Goal: Task Accomplishment & Management: Manage account settings

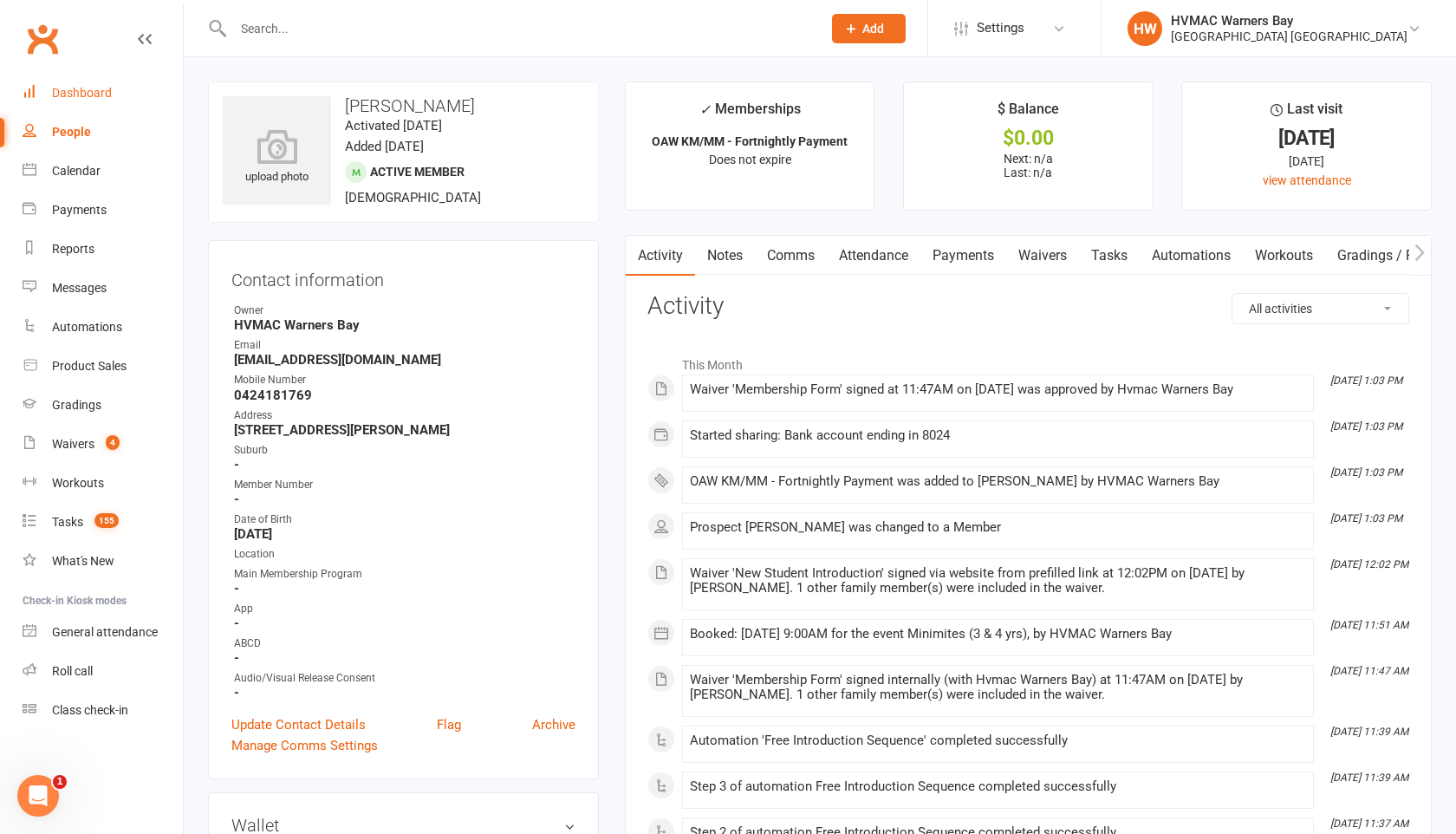
click at [65, 79] on link "Dashboard" at bounding box center [102, 93] width 160 height 39
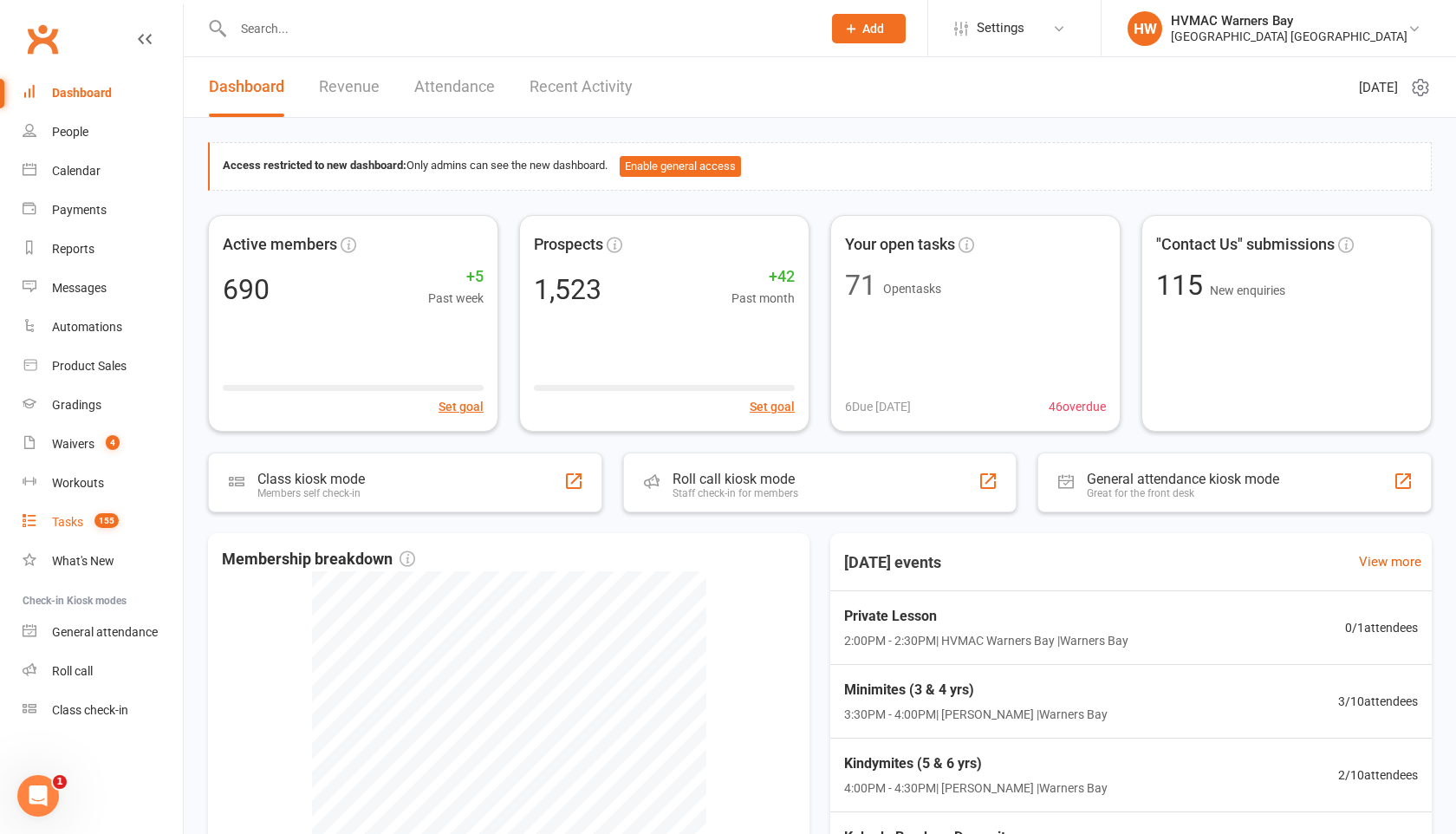
click at [64, 512] on link "Tasks 155" at bounding box center [102, 522] width 160 height 39
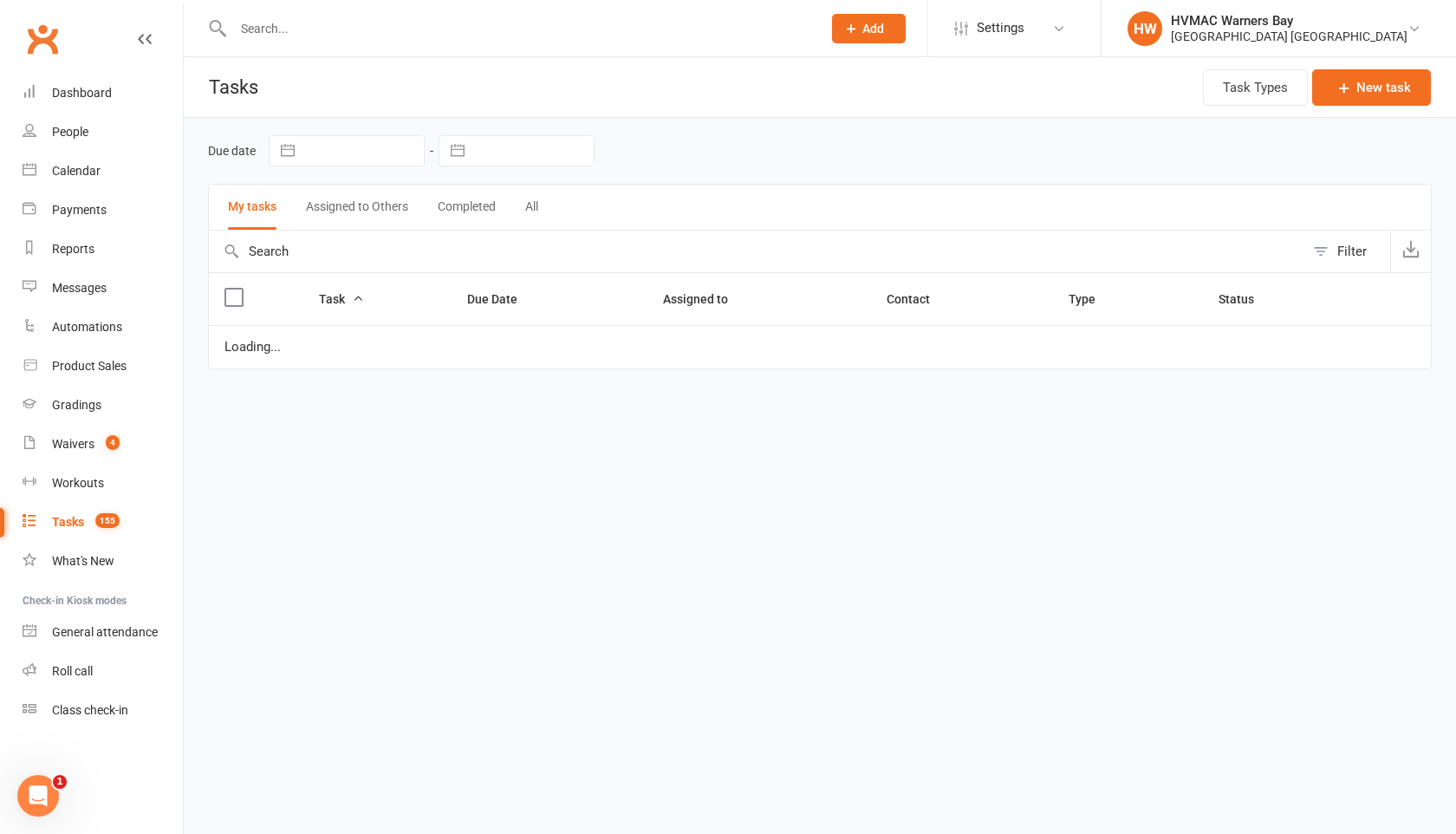
select select "started"
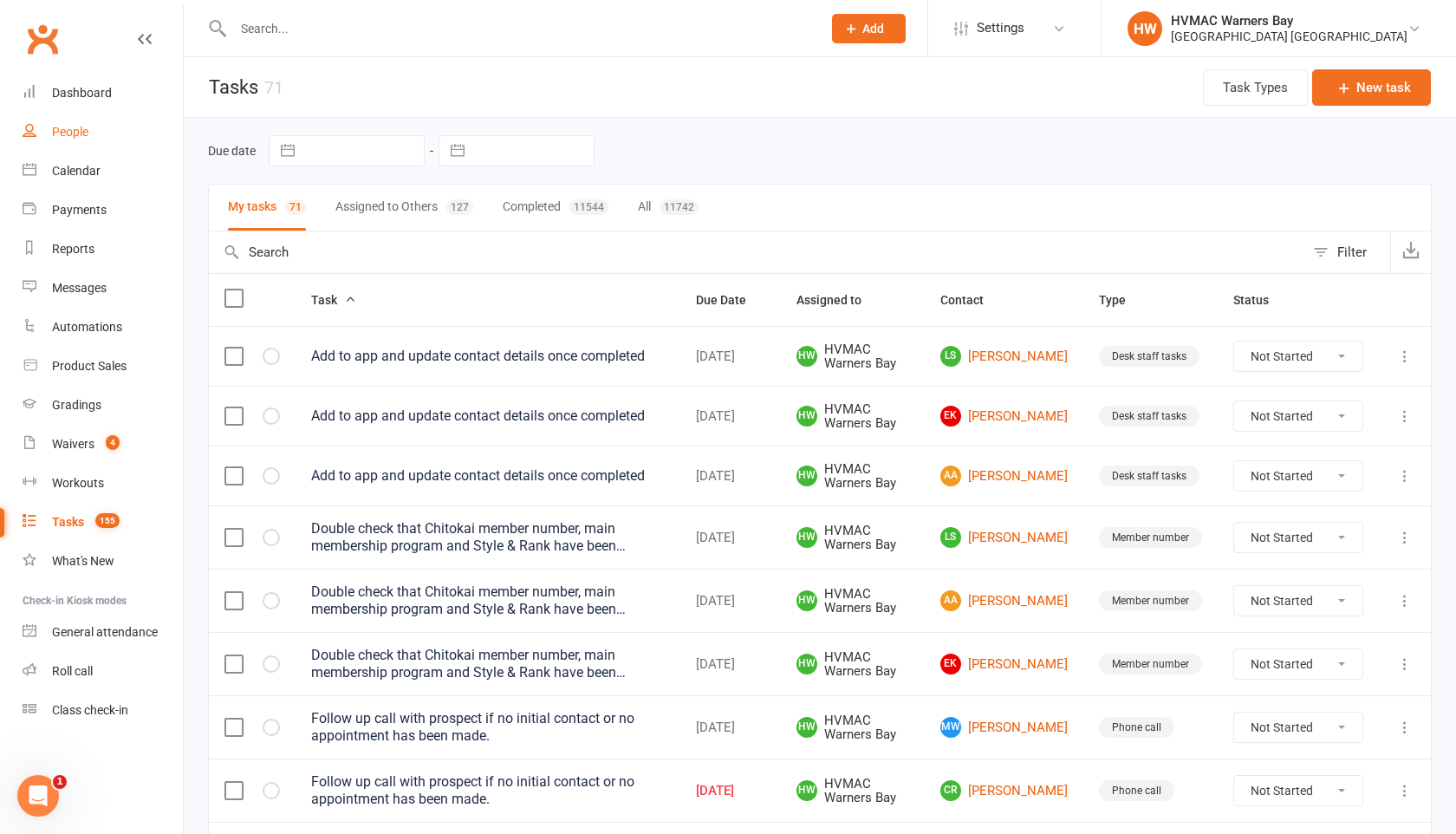
click at [58, 131] on div "People" at bounding box center [70, 132] width 36 height 14
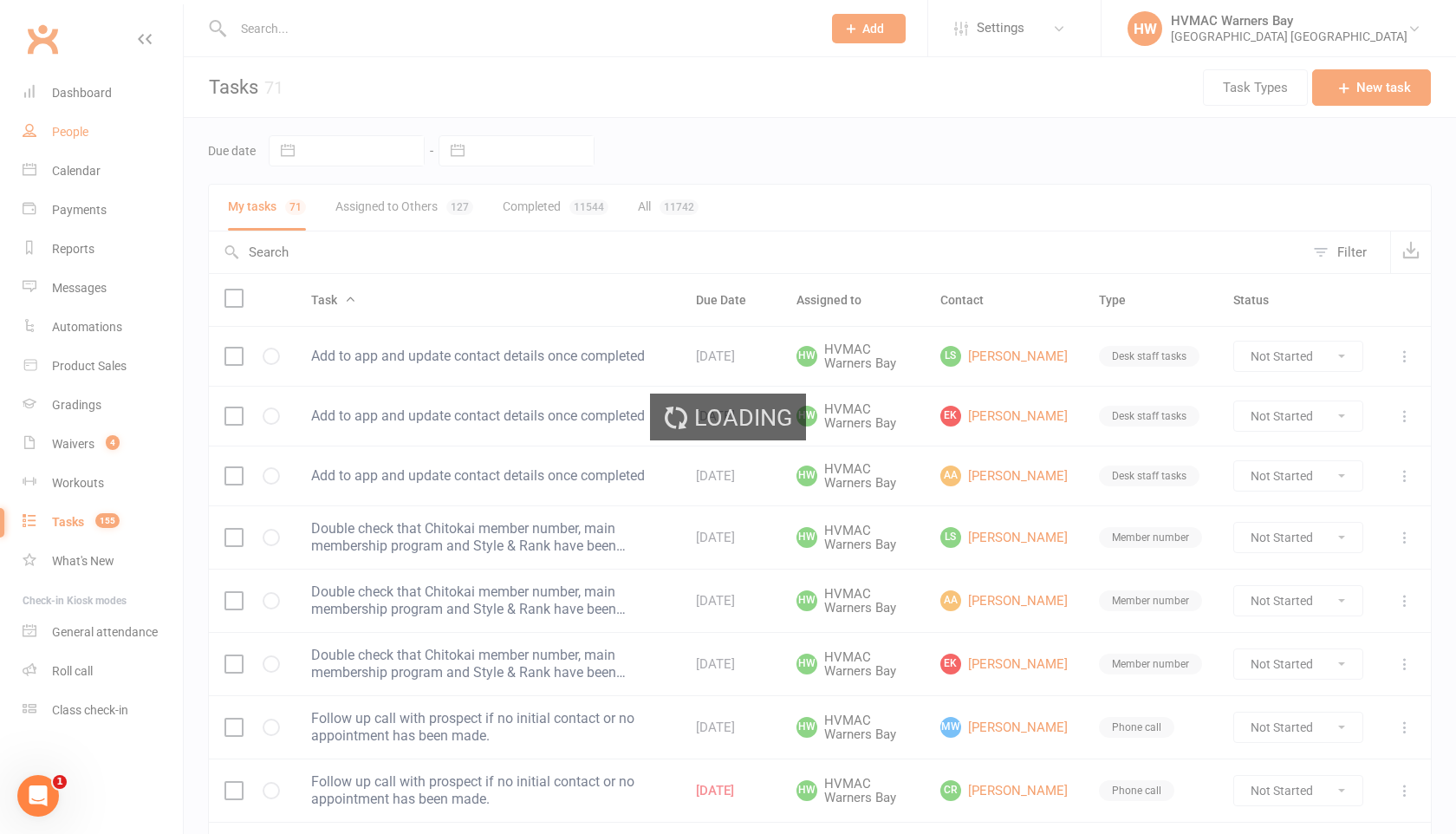
select select "100"
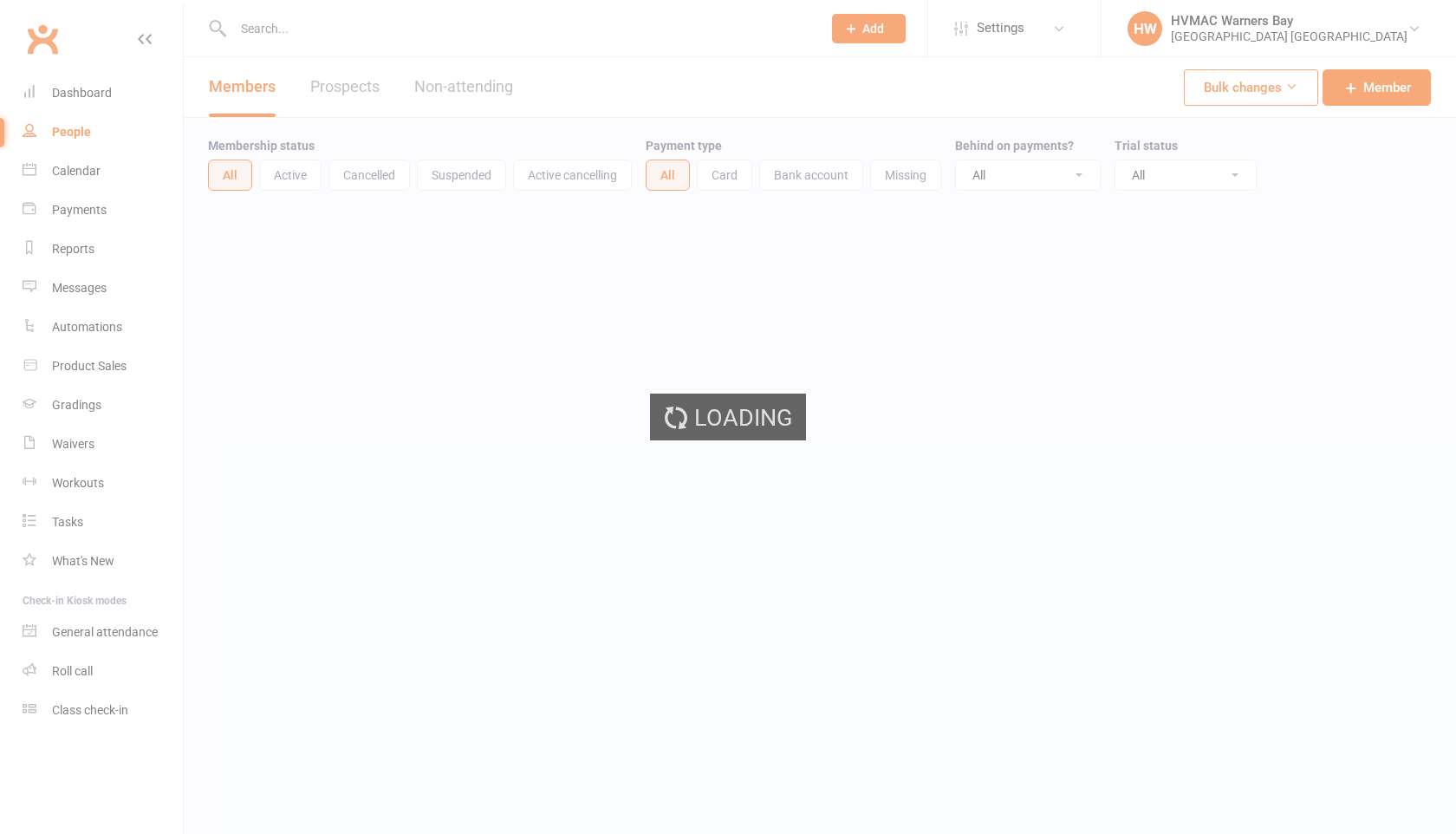
select select "100"
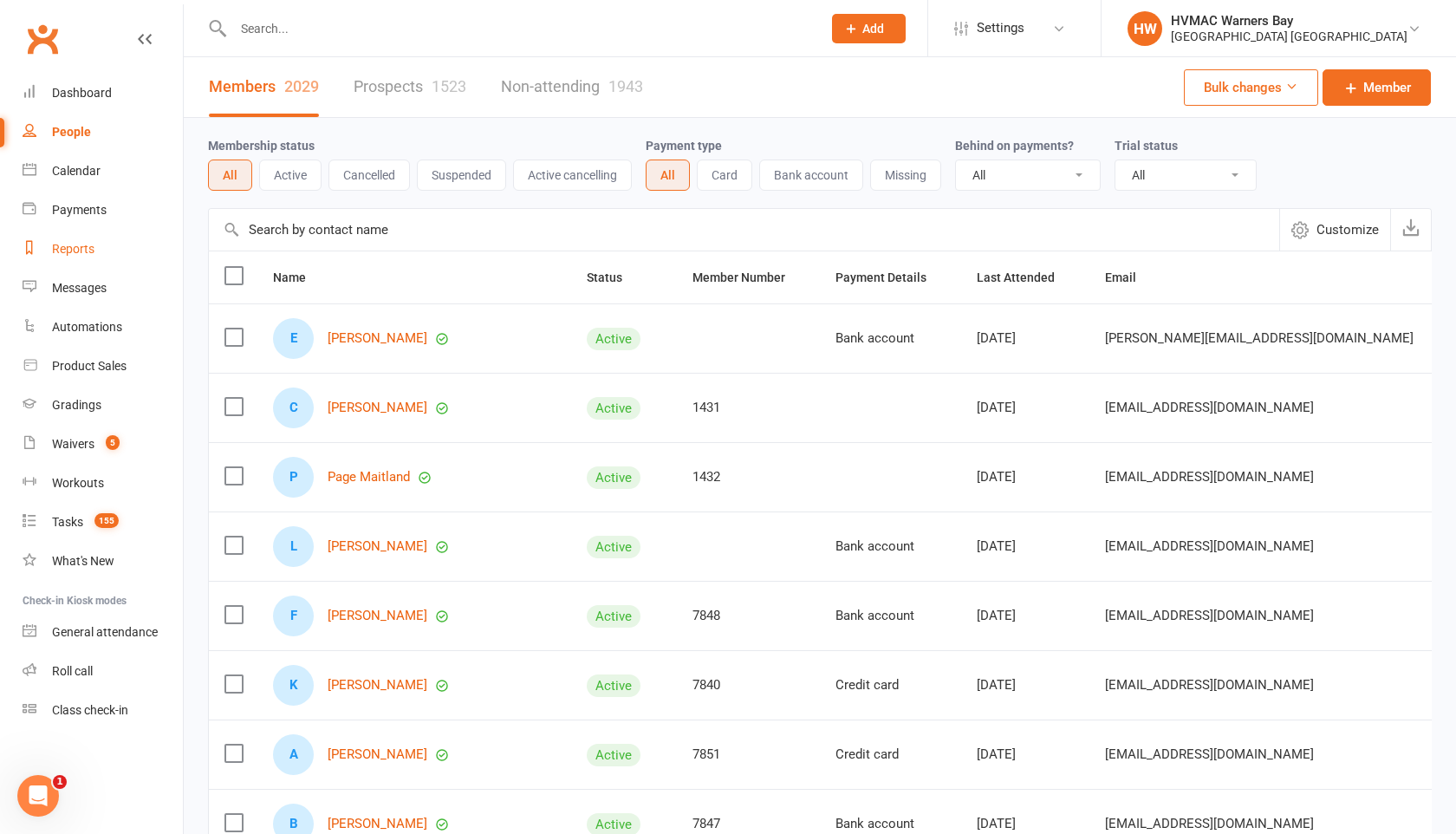
click at [47, 241] on link "Reports" at bounding box center [102, 249] width 160 height 39
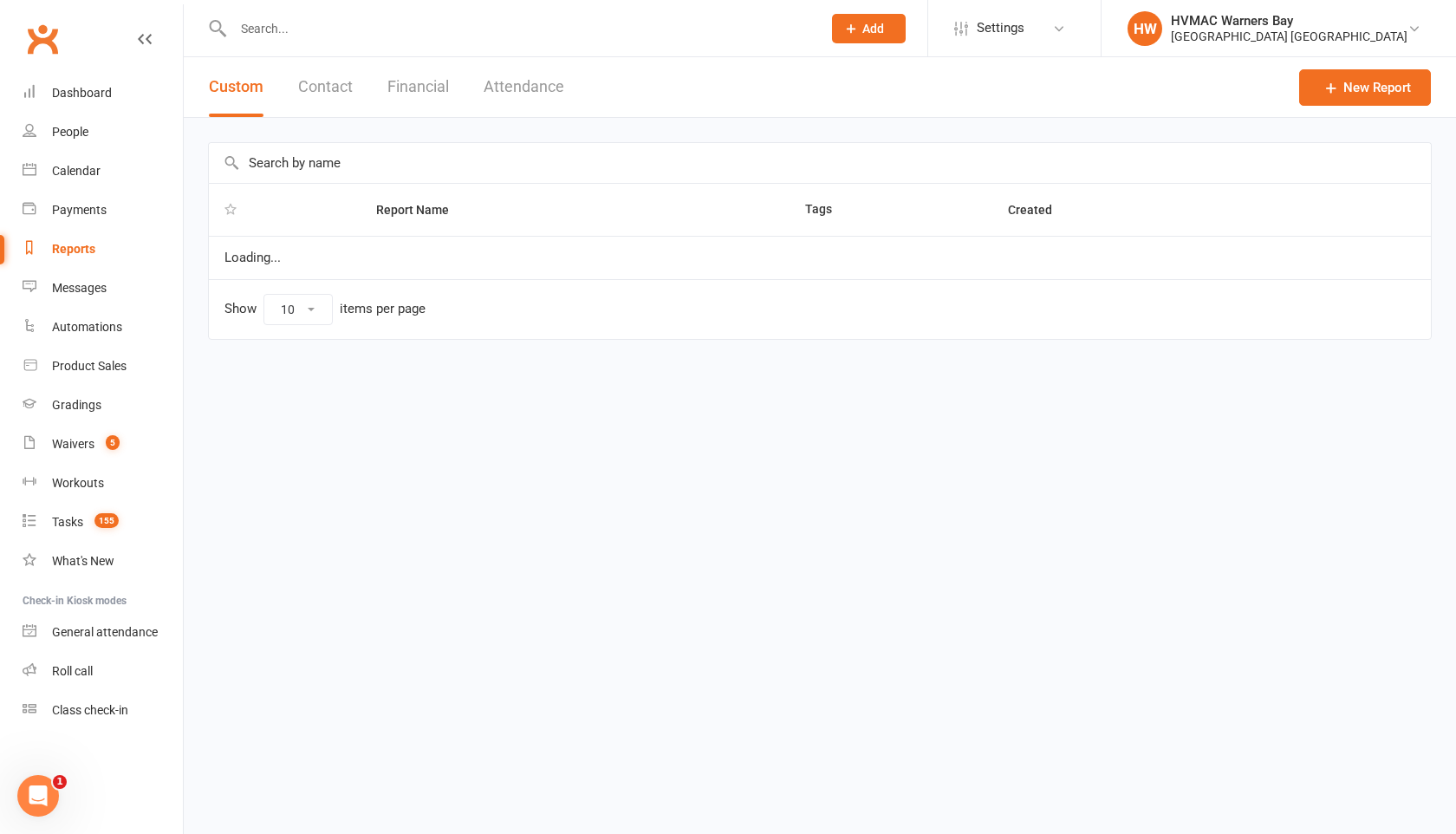
select select "100"
